Goal: Task Accomplishment & Management: Use online tool/utility

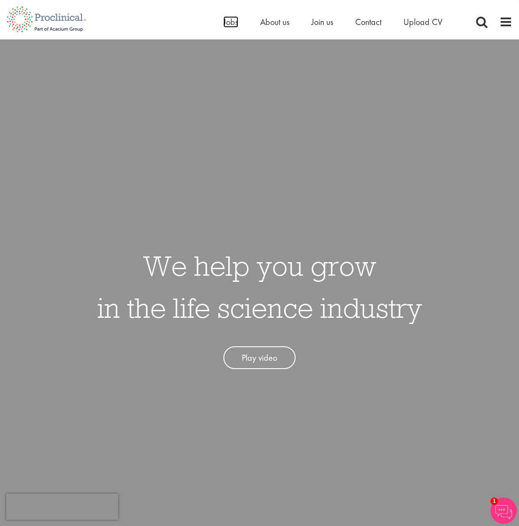
click at [230, 19] on span "Jobs" at bounding box center [231, 21] width 15 height 11
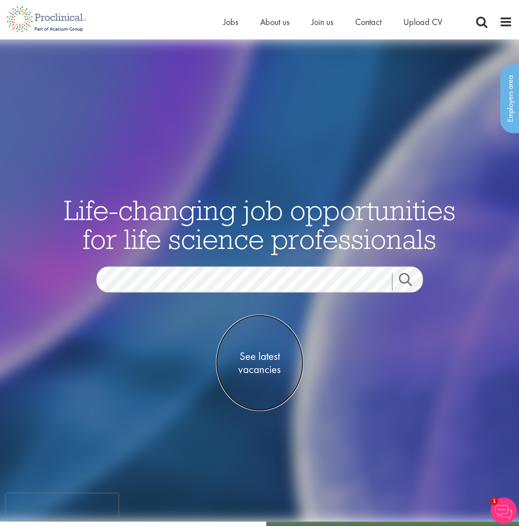
click at [245, 365] on span "See latest vacancies" at bounding box center [260, 363] width 88 height 26
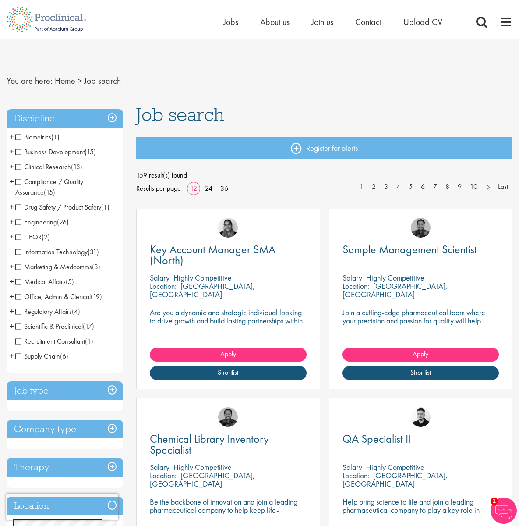
click at [16, 167] on span "Clinical Research" at bounding box center [43, 166] width 56 height 9
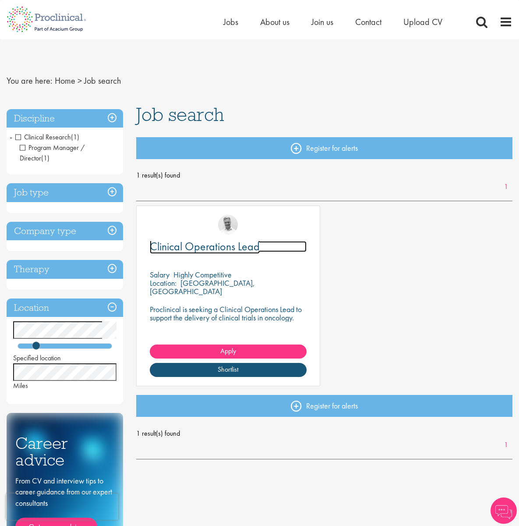
click at [188, 247] on span "Clinical Operations Lead" at bounding box center [205, 246] width 110 height 15
